Goal: Task Accomplishment & Management: Manage account settings

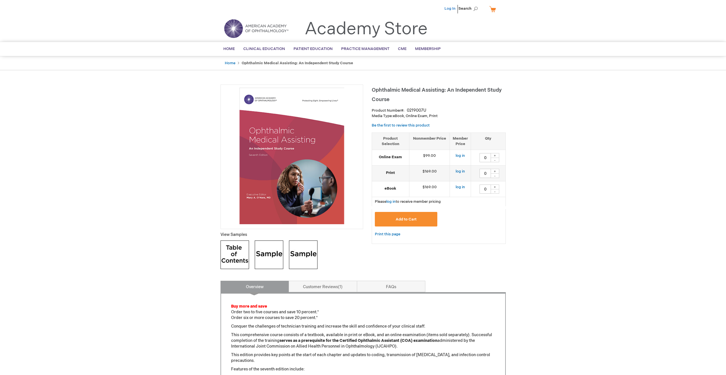
click at [450, 7] on link "Log In" at bounding box center [449, 8] width 11 height 5
click at [416, 7] on span "[PERSON_NAME]" at bounding box center [422, 8] width 32 height 5
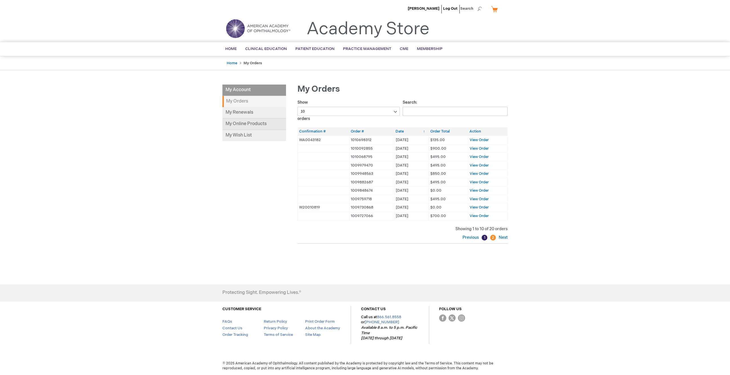
click at [248, 124] on link "My Online Products" at bounding box center [254, 123] width 64 height 11
